Goal: Find specific page/section: Find specific page/section

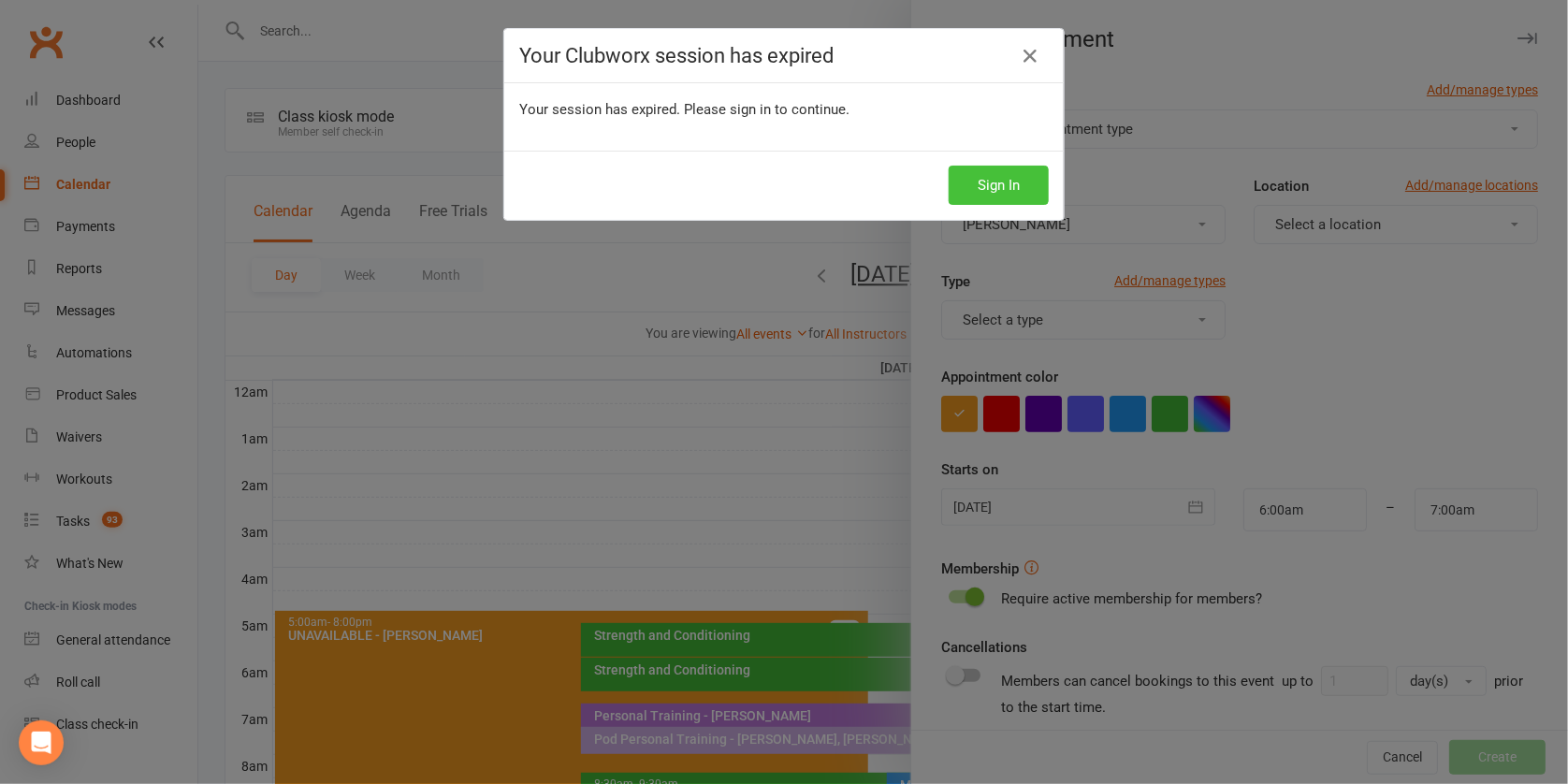
click at [1005, 185] on button "Sign In" at bounding box center [998, 186] width 101 height 39
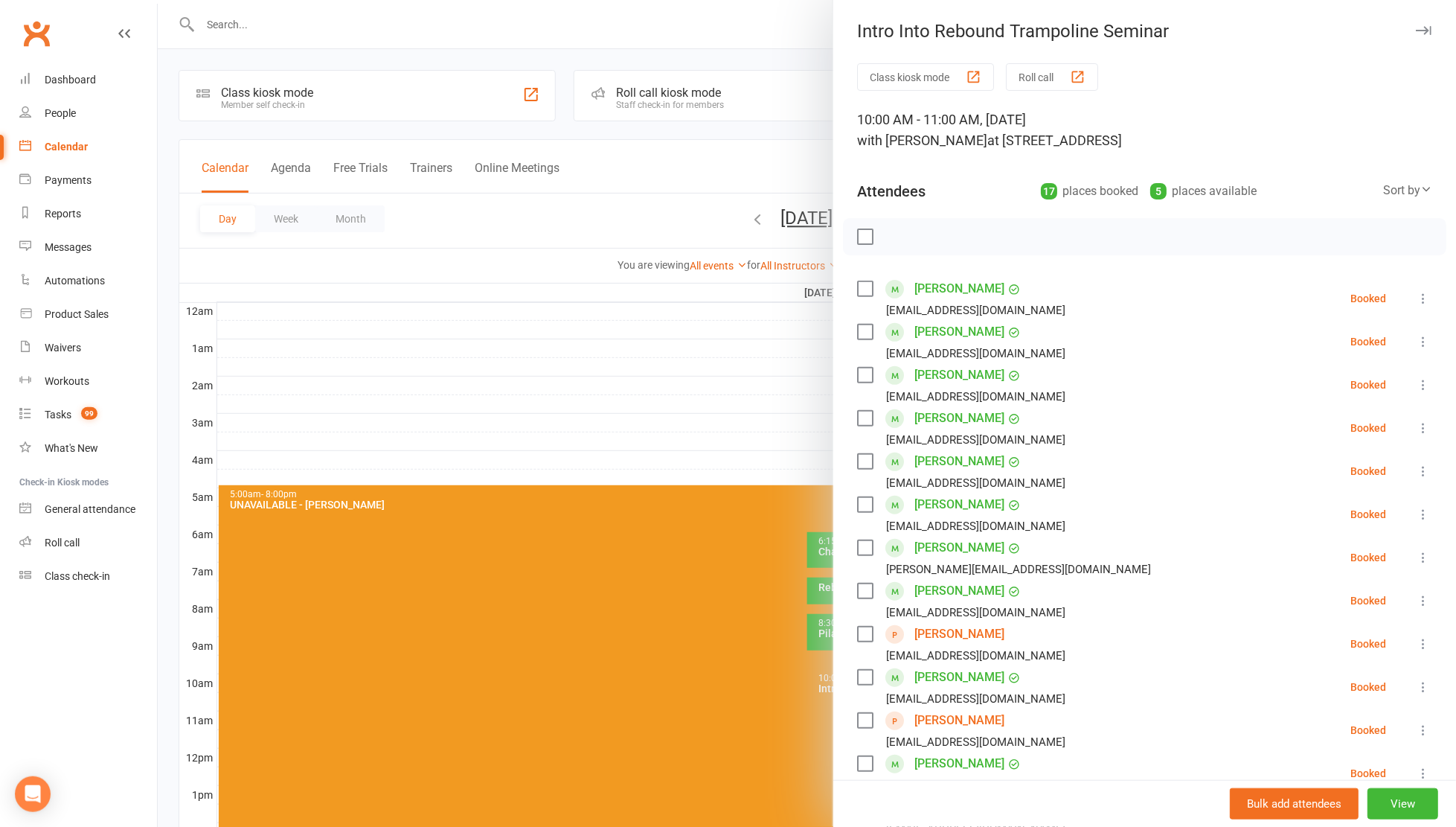
click at [1416, 30] on icon "button" at bounding box center [1423, 31] width 16 height 9
